Goal: Task Accomplishment & Management: Manage account settings

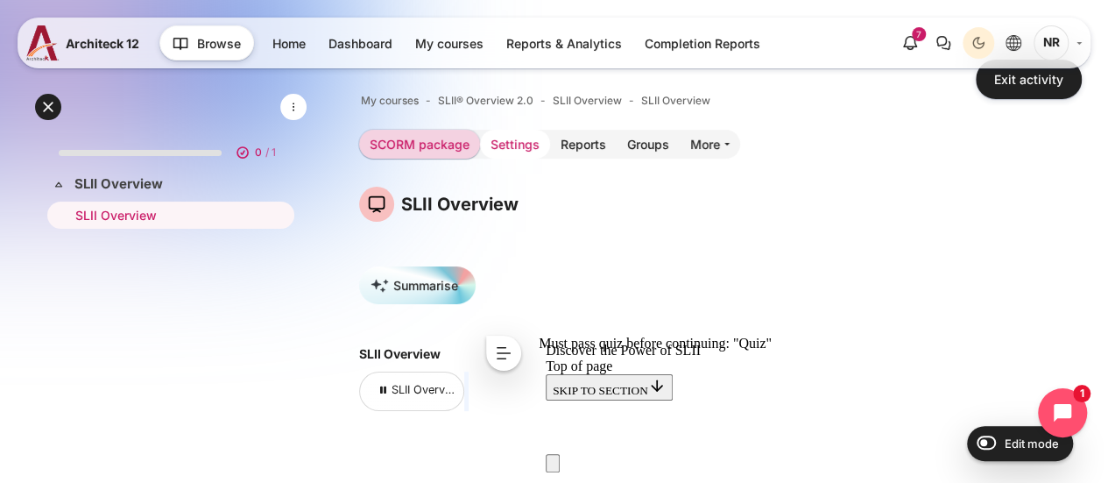
click at [486, 147] on link "Settings" at bounding box center [515, 144] width 70 height 29
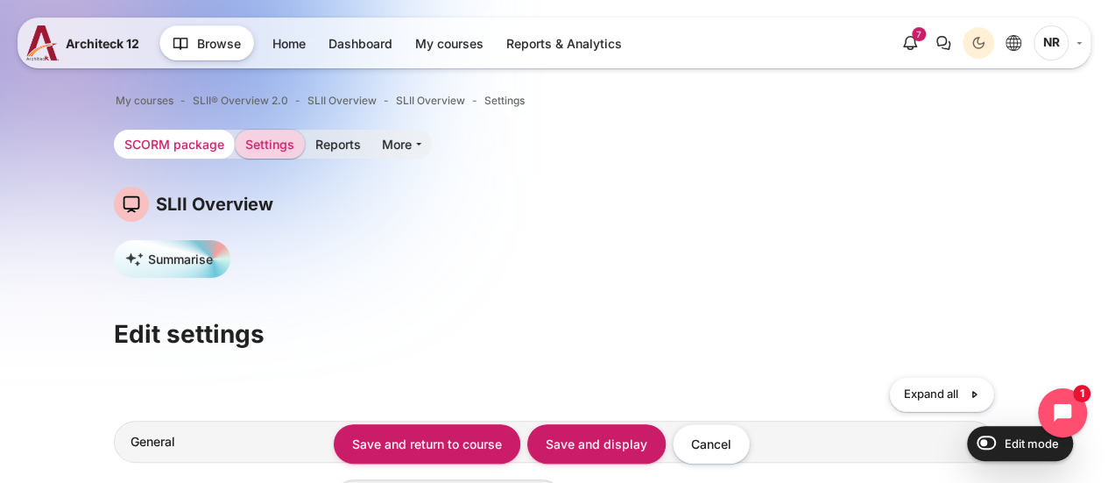
click at [185, 157] on nav "SCORM package Settings" at bounding box center [273, 145] width 318 height 31
click at [193, 150] on link "SCORM package" at bounding box center [174, 144] width 121 height 29
